Goal: Task Accomplishment & Management: Manage account settings

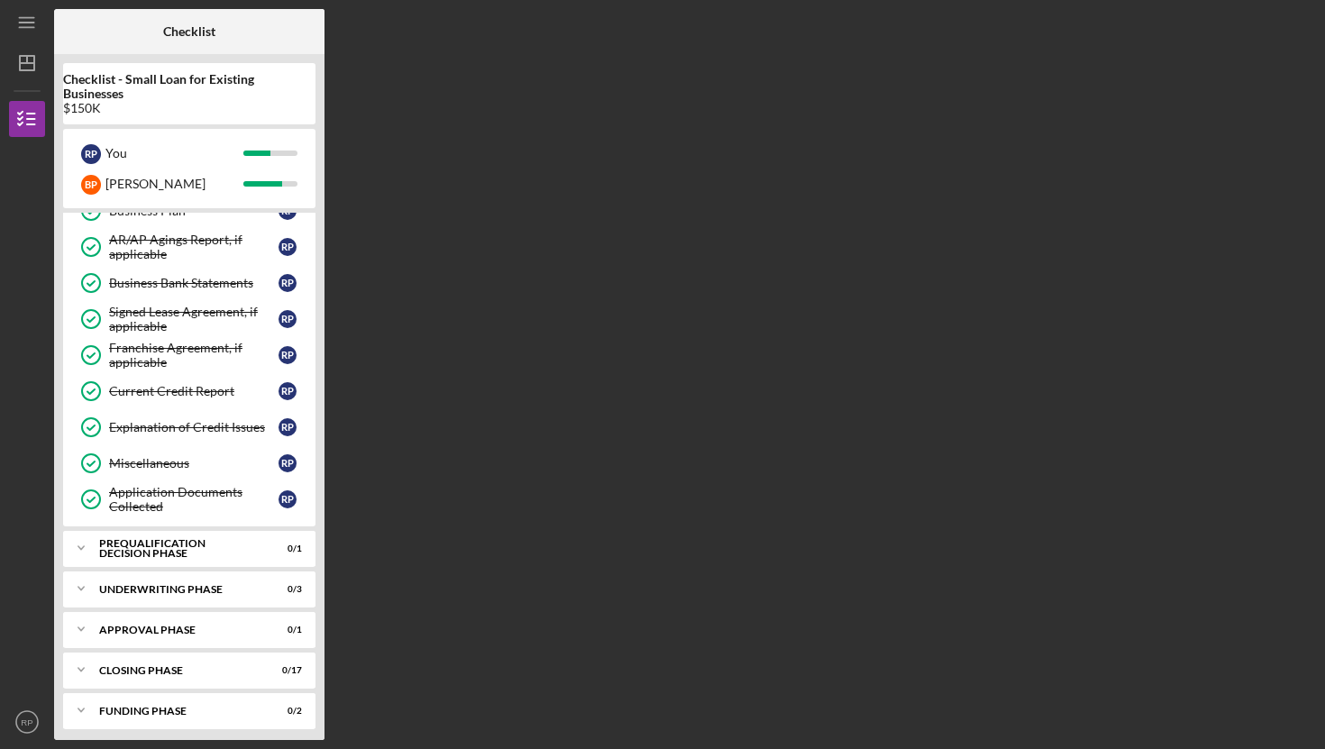
scroll to position [677, 0]
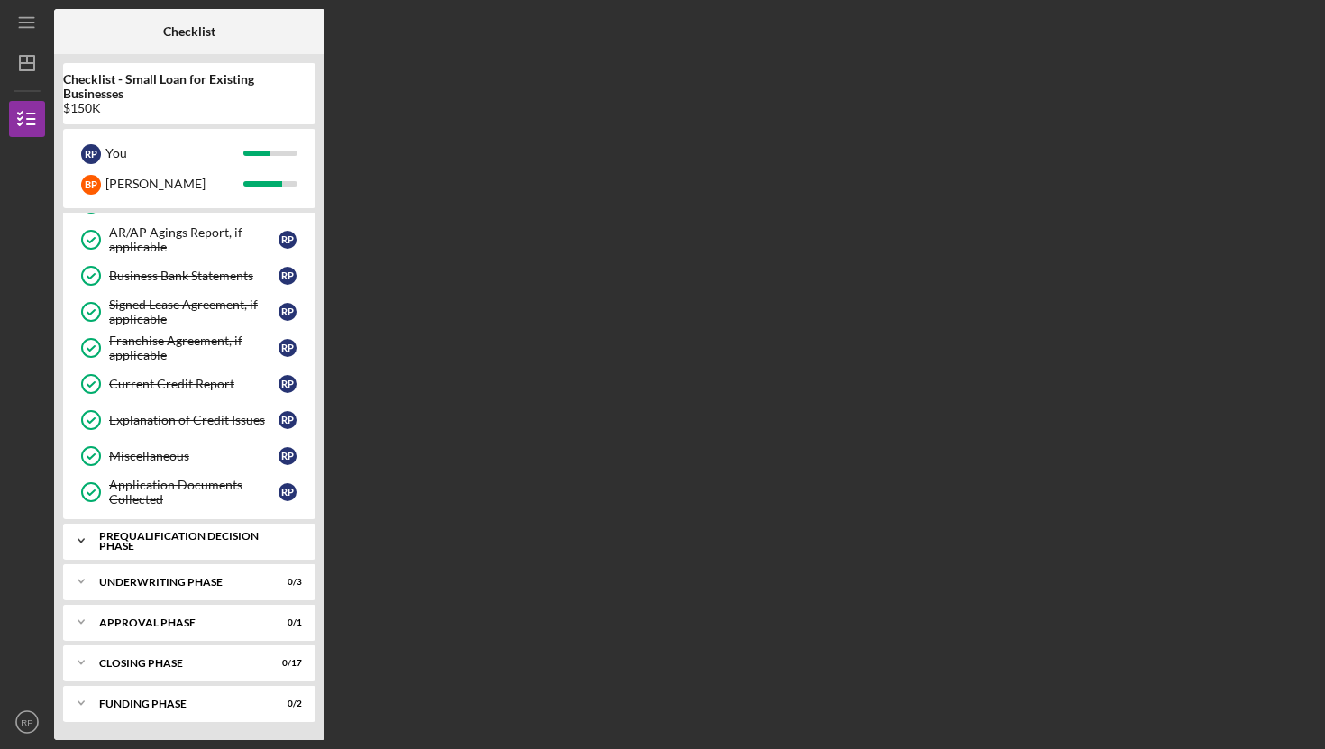
click at [168, 543] on div "Prequalification Decision Phase" at bounding box center [196, 541] width 194 height 21
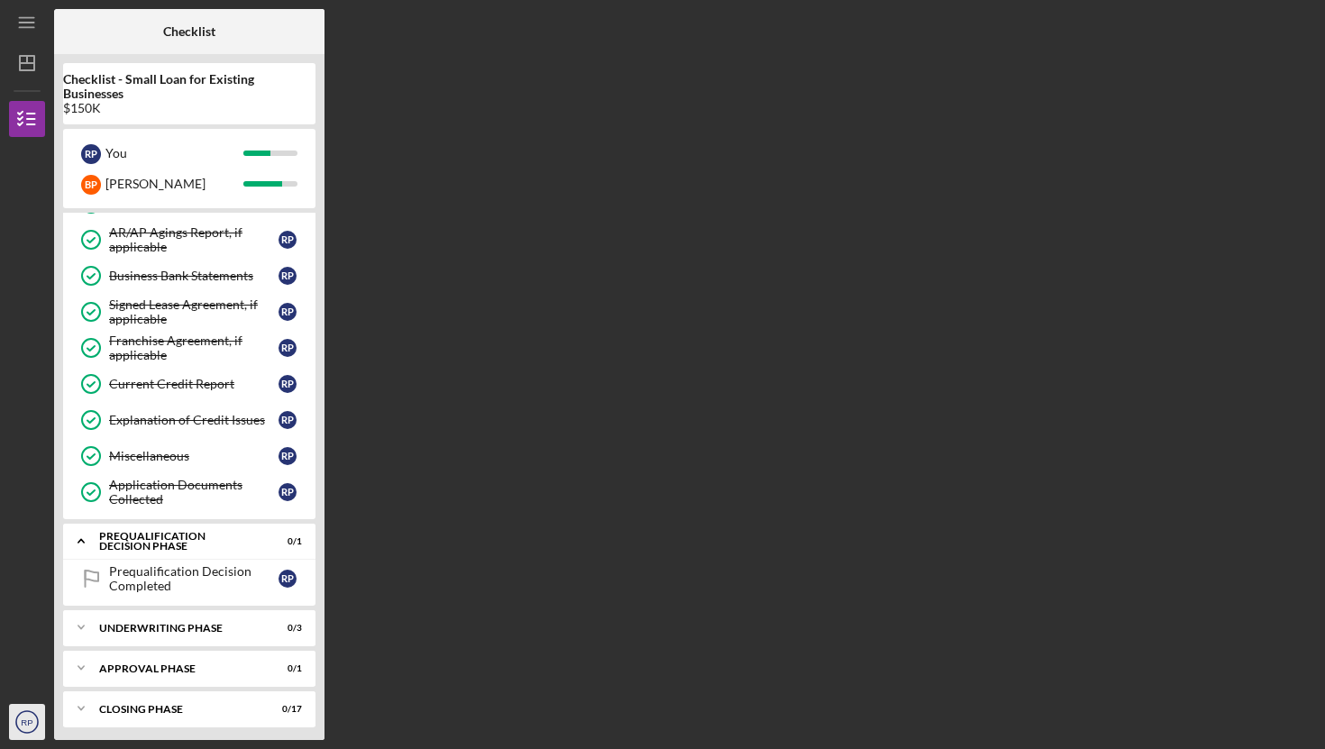
click at [28, 717] on text "RP" at bounding box center [27, 722] width 12 height 10
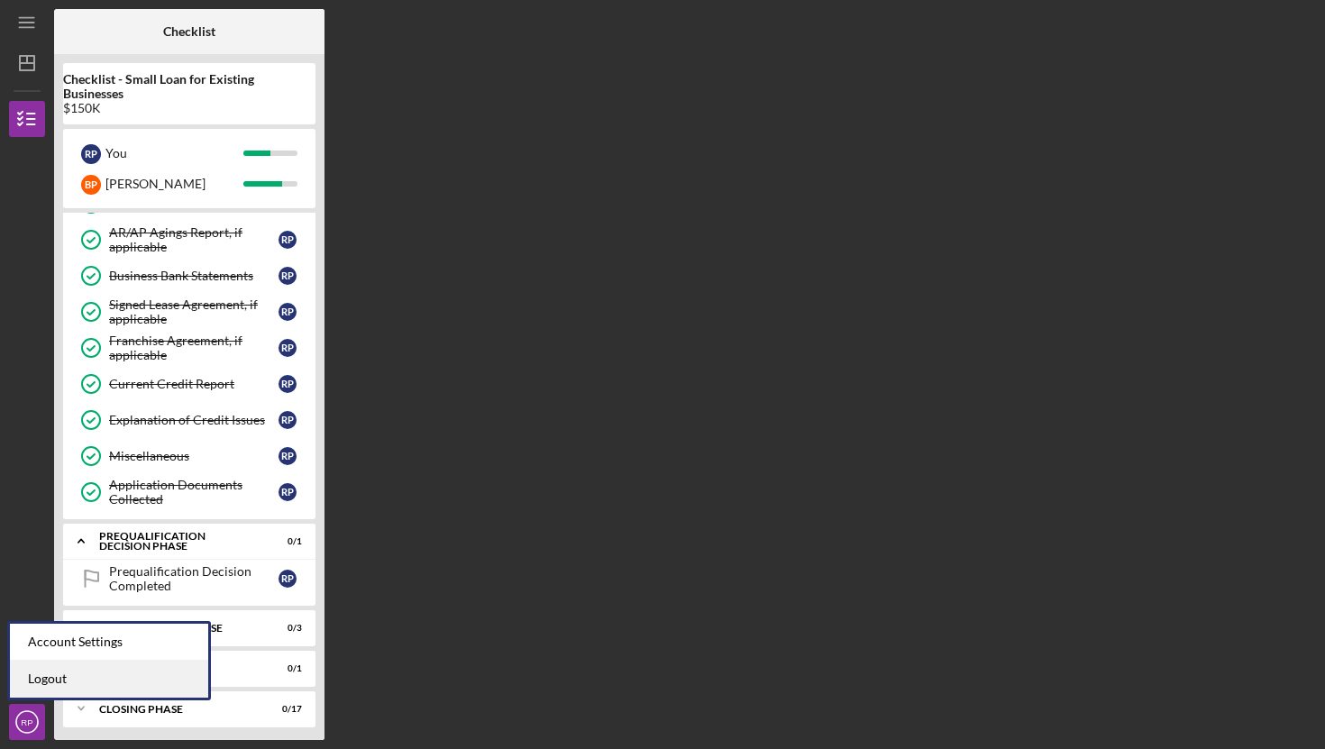
click at [38, 679] on link "Logout" at bounding box center [109, 678] width 198 height 37
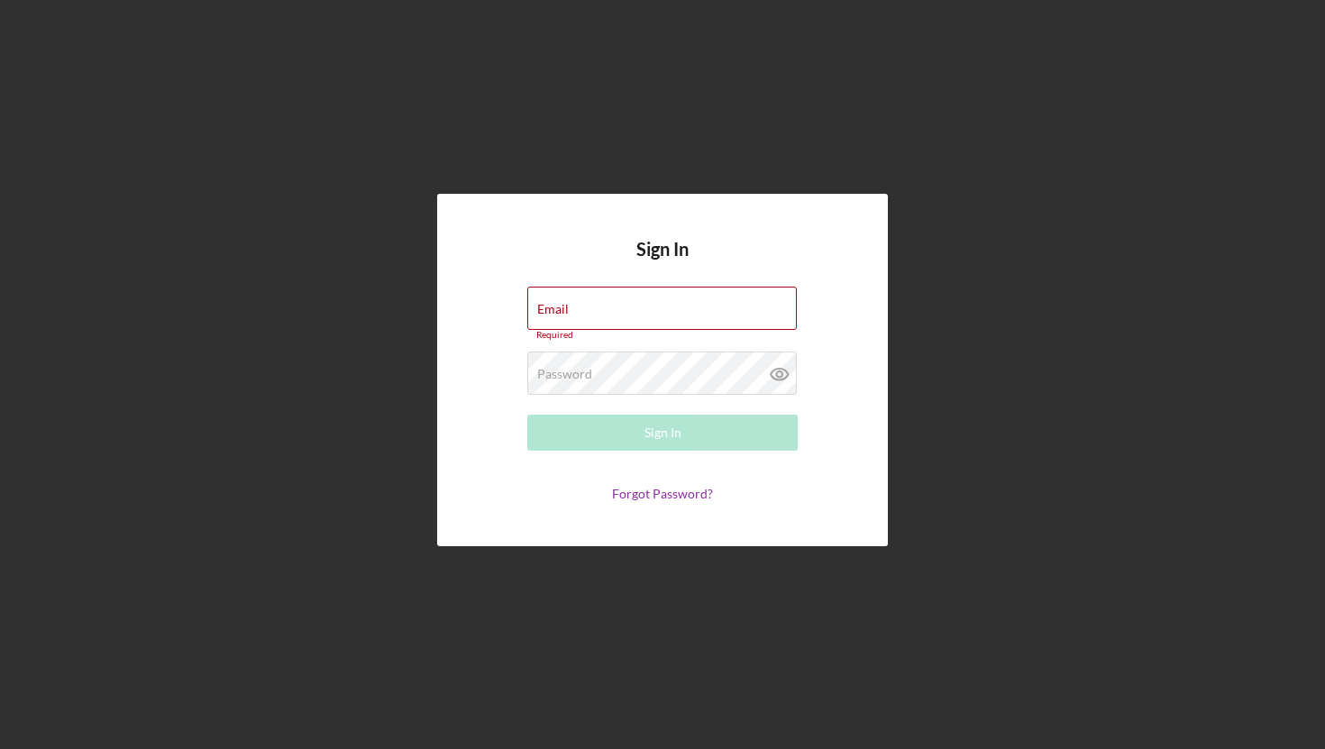
type input "[EMAIL_ADDRESS][DOMAIN_NAME]"
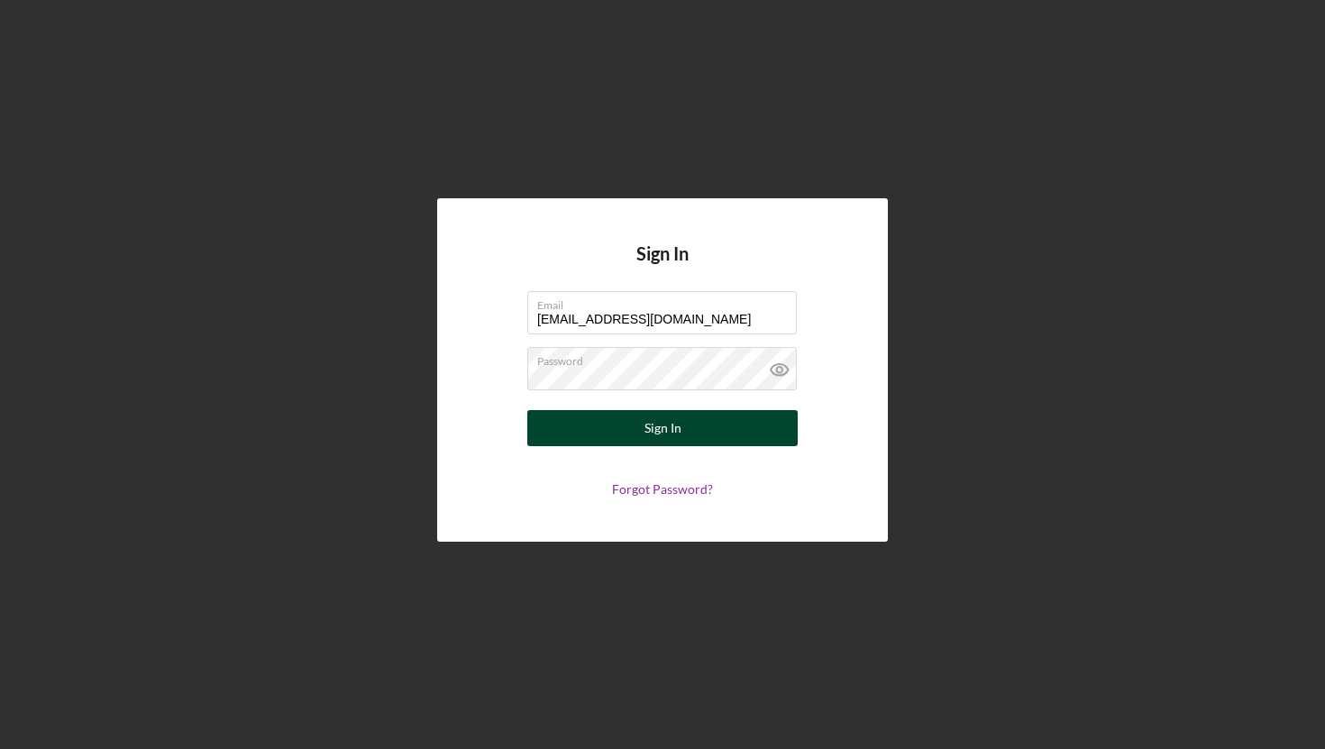
click at [646, 424] on div "Sign In" at bounding box center [662, 428] width 37 height 36
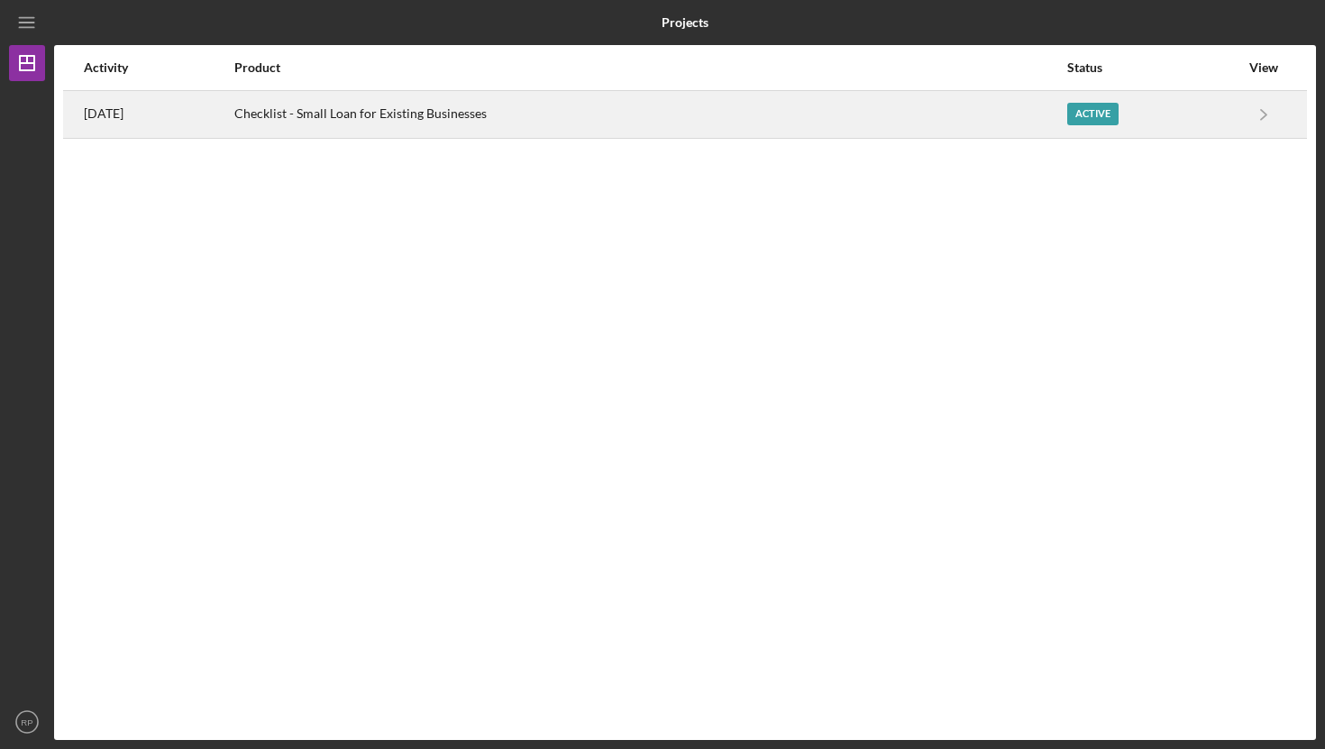
click at [487, 109] on div "Checklist - Small Loan for Existing Businesses" at bounding box center [649, 114] width 831 height 45
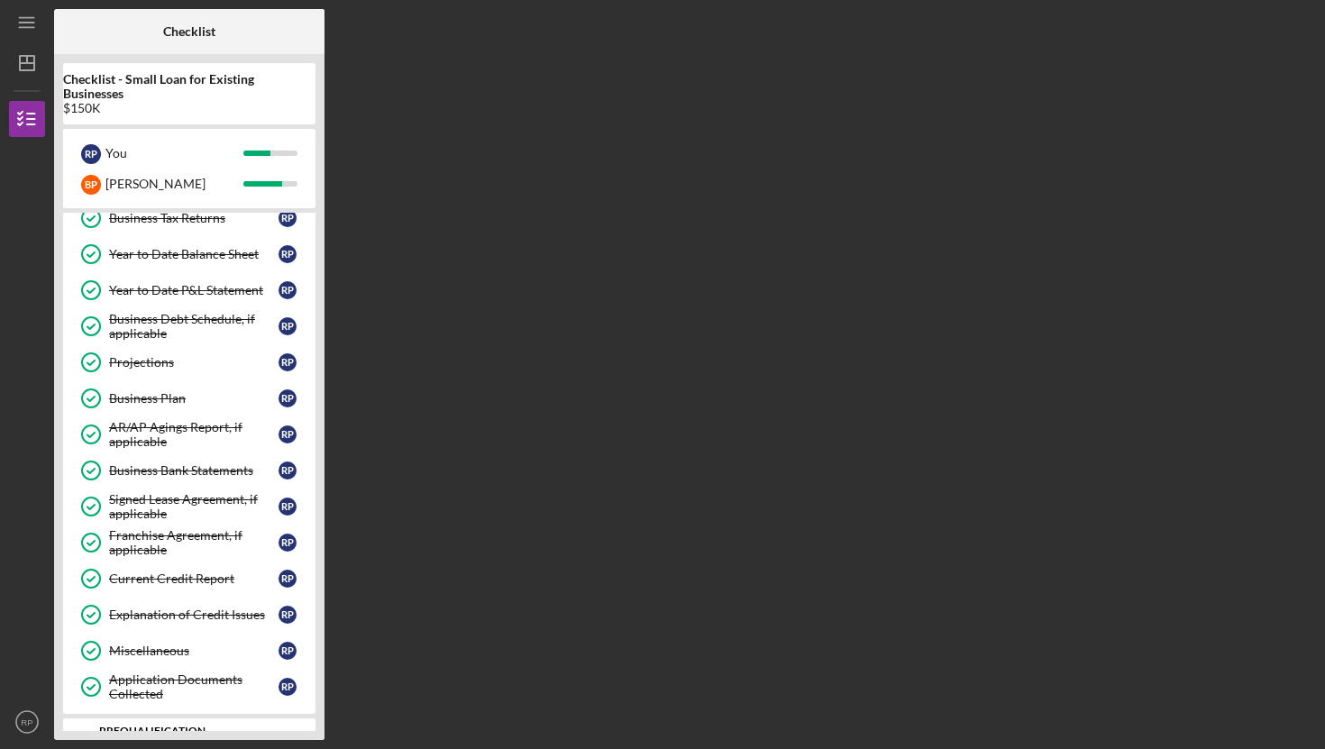
scroll to position [677, 0]
